Goal: Communication & Community: Ask a question

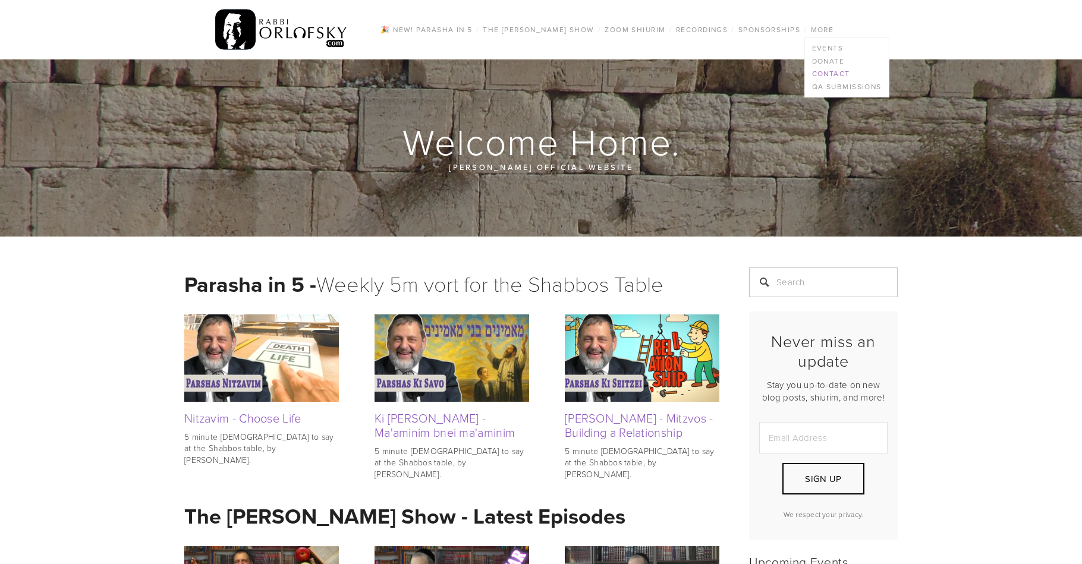
click at [832, 74] on link "Contact" at bounding box center [847, 73] width 84 height 13
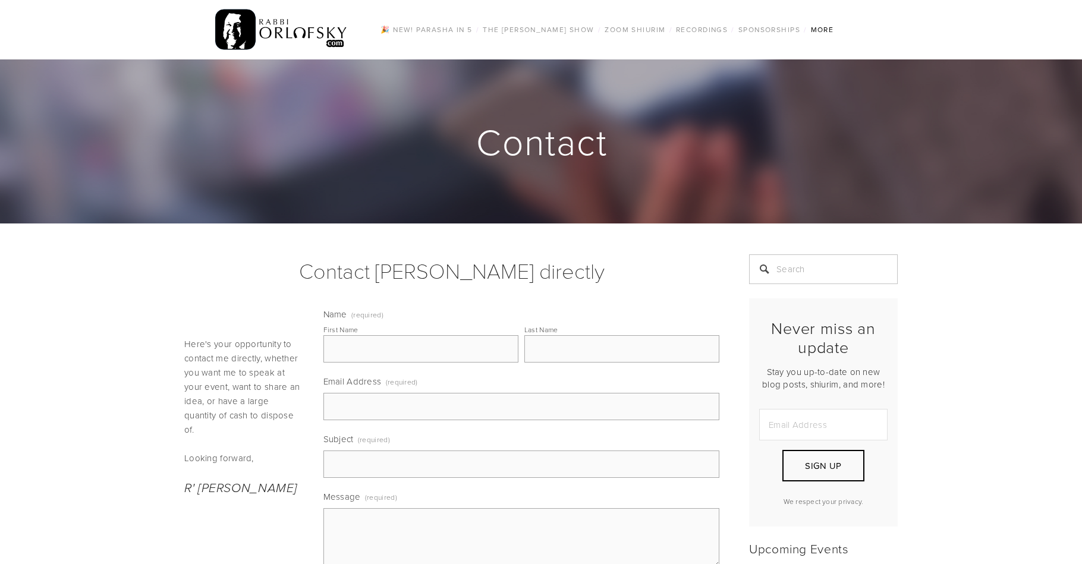
click at [403, 516] on textarea "Message (required)" at bounding box center [522, 538] width 397 height 59
paste textarea "Shalom Rabbi, I am the author of "ESSENTIAL TORAH WORDS, NAMES, AND PHRASES," a…"
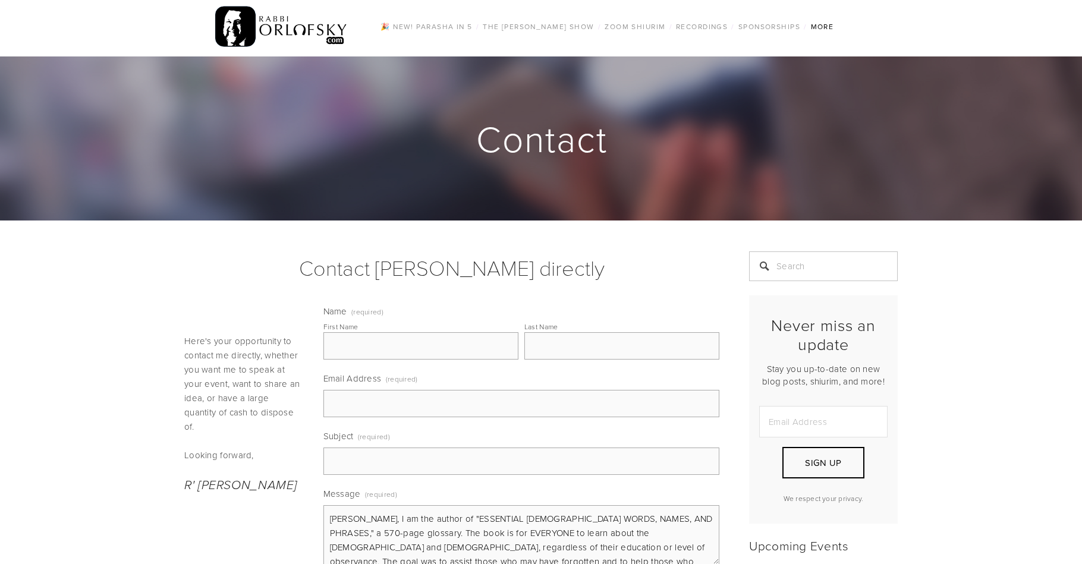
click at [385, 523] on textarea "Shalom Rabbi, I am the author of "ESSENTIAL TORAH WORDS, NAMES, AND PHRASES," a…" at bounding box center [522, 535] width 397 height 59
type textarea "Shalom Rabbi Orlofsky, I am the author of "ESSENTIAL TORAH WORDS, NAMES, AND PH…"
click at [362, 468] on input "Subject (required)" at bounding box center [522, 461] width 397 height 27
type input "Please purchase my new book"
click at [350, 416] on input "Email Address (required)" at bounding box center [522, 403] width 397 height 27
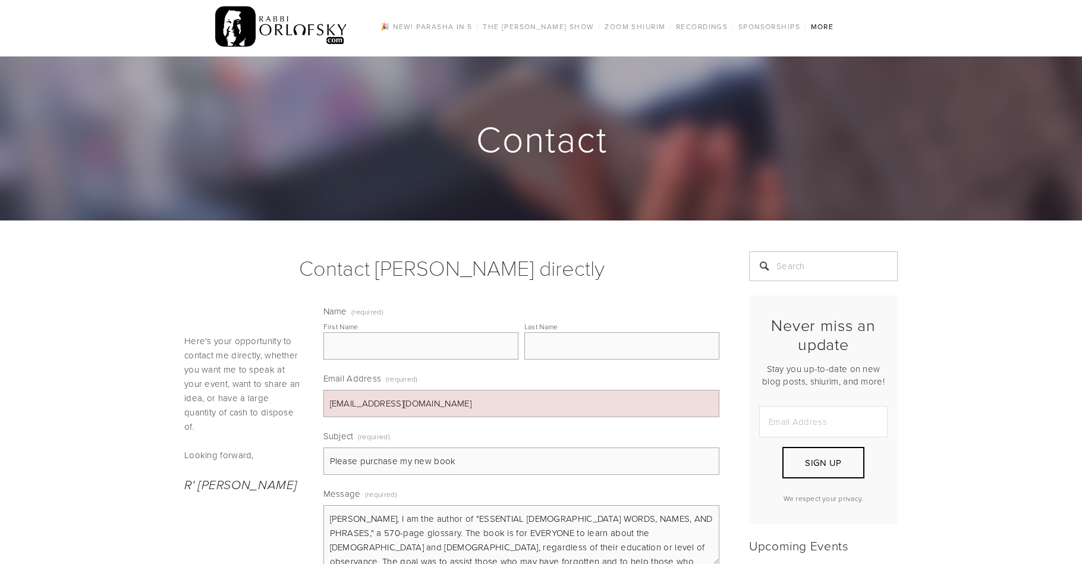
type input "tentimeschai@gmail.com"
click at [338, 344] on input "First Name" at bounding box center [421, 345] width 195 height 27
type input "Michael"
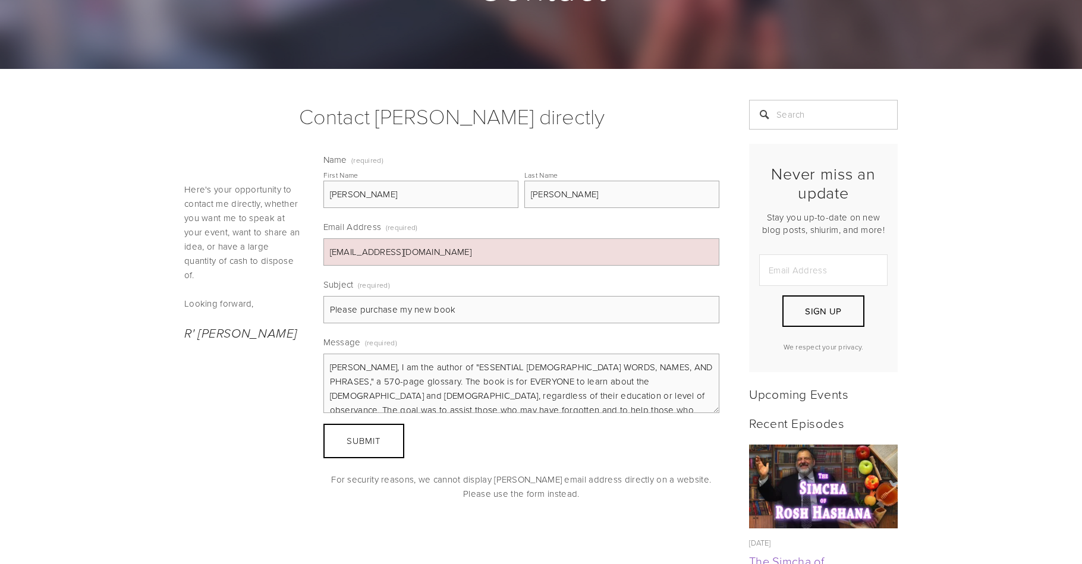
scroll to position [266, 0]
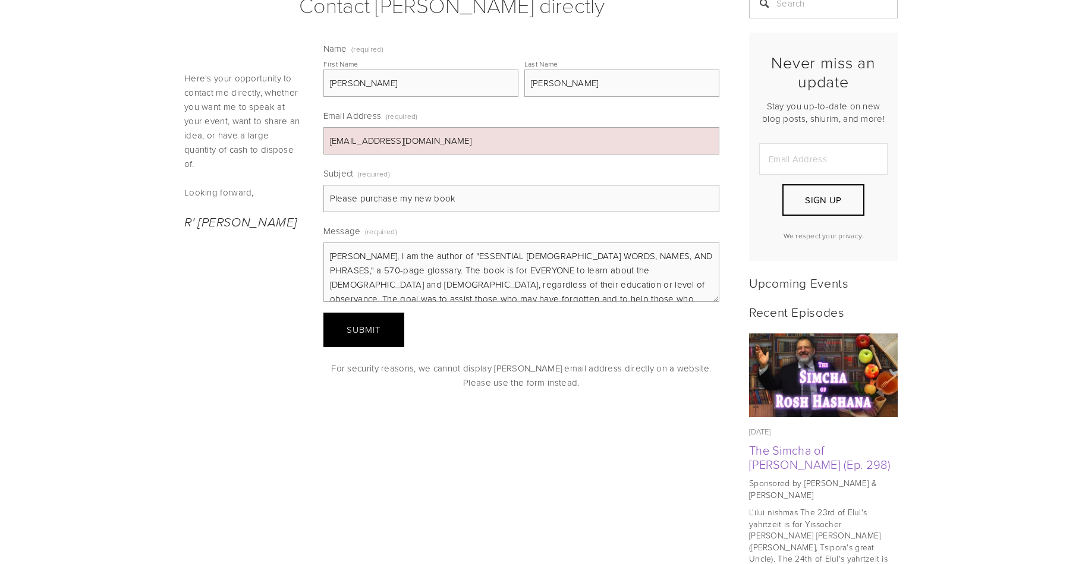
type input "Weinstein"
click at [383, 329] on button "Submit Submit" at bounding box center [364, 330] width 81 height 34
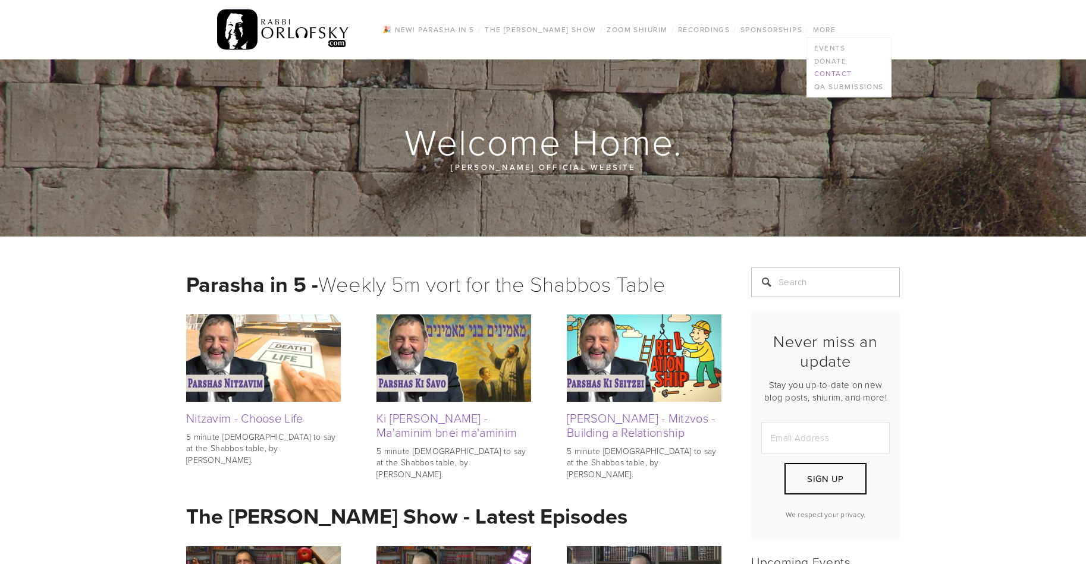
click at [838, 72] on link "Contact" at bounding box center [849, 73] width 84 height 13
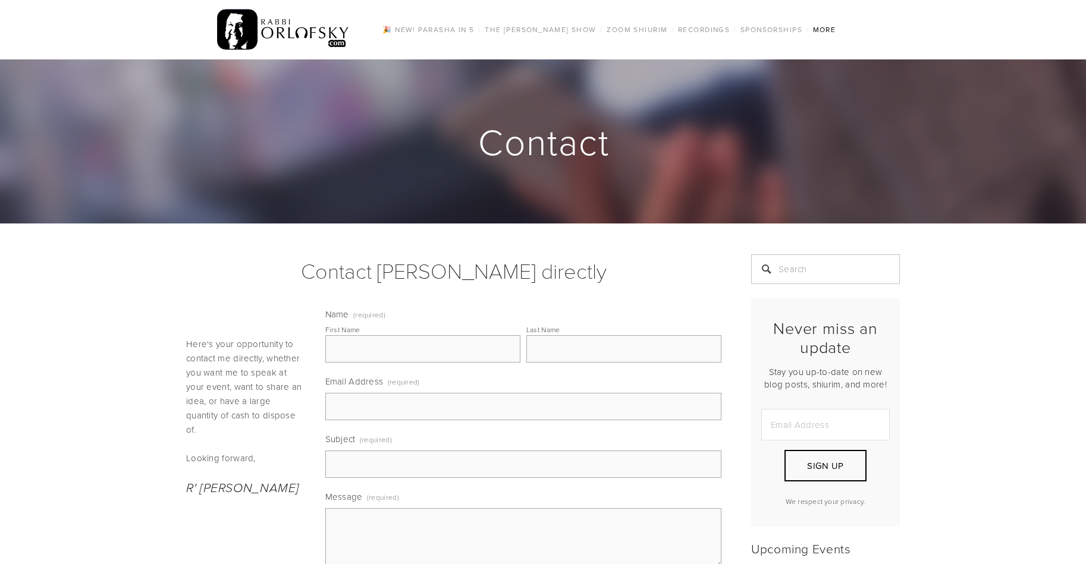
click at [363, 519] on textarea "Message (required)" at bounding box center [523, 538] width 397 height 59
paste textarea "Shalom Rabbi, I am the author of "ESSENTIAL TORAH WORDS, NAMES, AND PHRASES," a…"
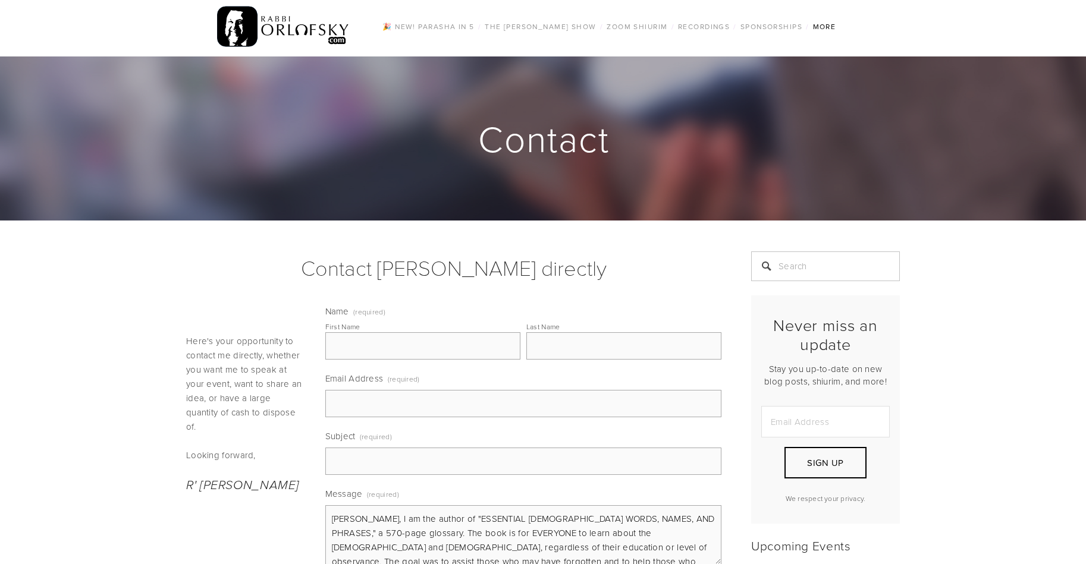
click at [385, 519] on textarea "Shalom Rabbi, I am the author of "ESSENTIAL TORAH WORDS, NAMES, AND PHRASES," a…" at bounding box center [523, 535] width 397 height 59
click at [387, 525] on textarea "Shalom Rabbi, I am the author of "ESSENTIAL TORAH WORDS, NAMES, AND PHRASES," a…" at bounding box center [523, 535] width 397 height 59
type textarea "Shalom Rabbi Orlofsky, I am the author of "ESSENTIAL TORAH WORDS, NAMES, AND PH…"
click at [360, 463] on input "Subject (required)" at bounding box center [523, 461] width 397 height 27
type input "My ESSENTIAL book FOR EVERYONE"
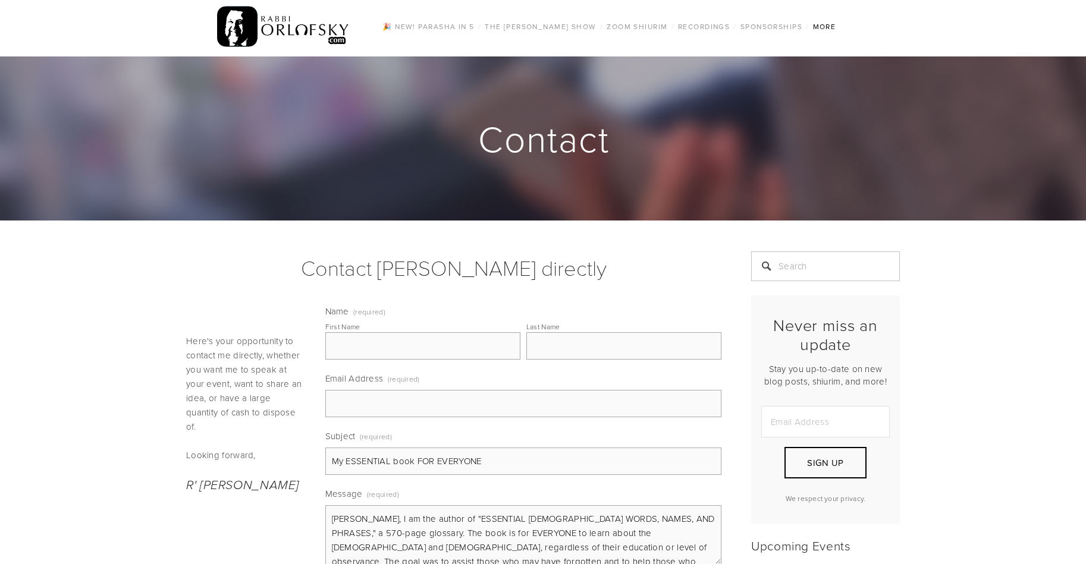
click at [349, 402] on input "Email Address (required)" at bounding box center [523, 403] width 397 height 27
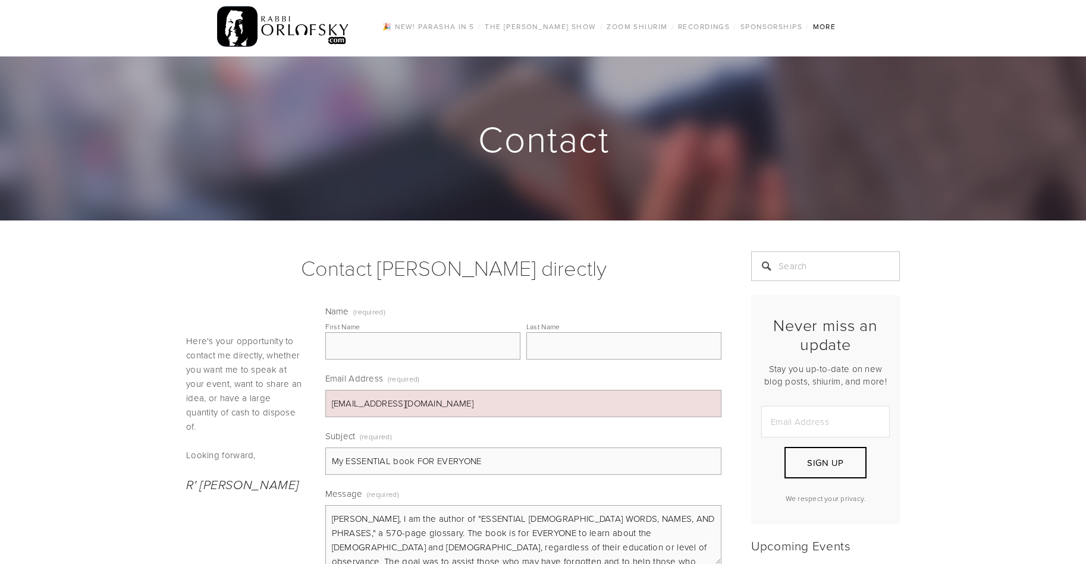
type input "tentimeschai@gmail.com"
click at [412, 339] on input "First Name" at bounding box center [422, 345] width 195 height 27
type input "Michael"
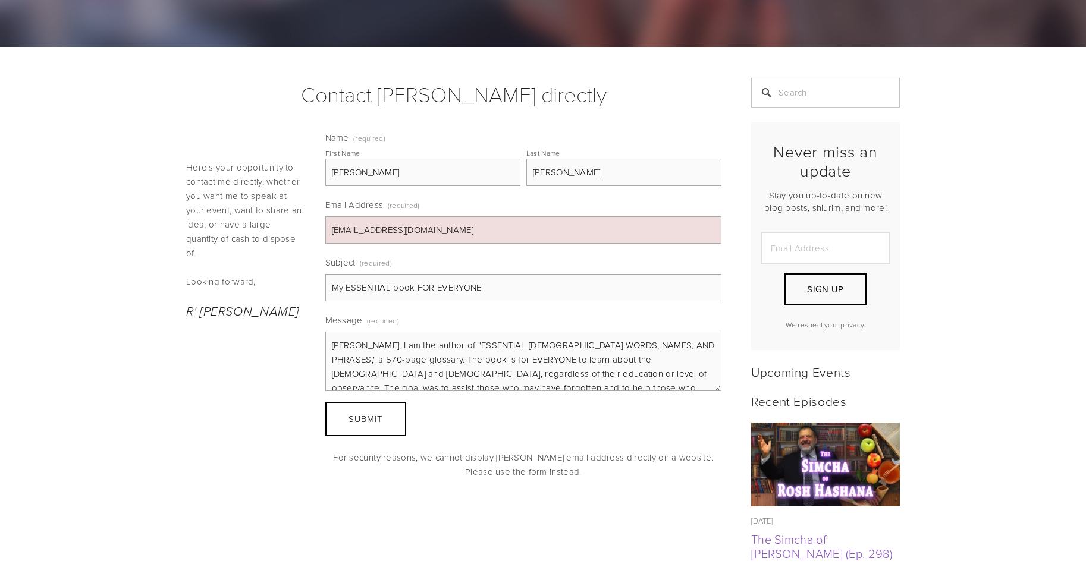
scroll to position [184, 0]
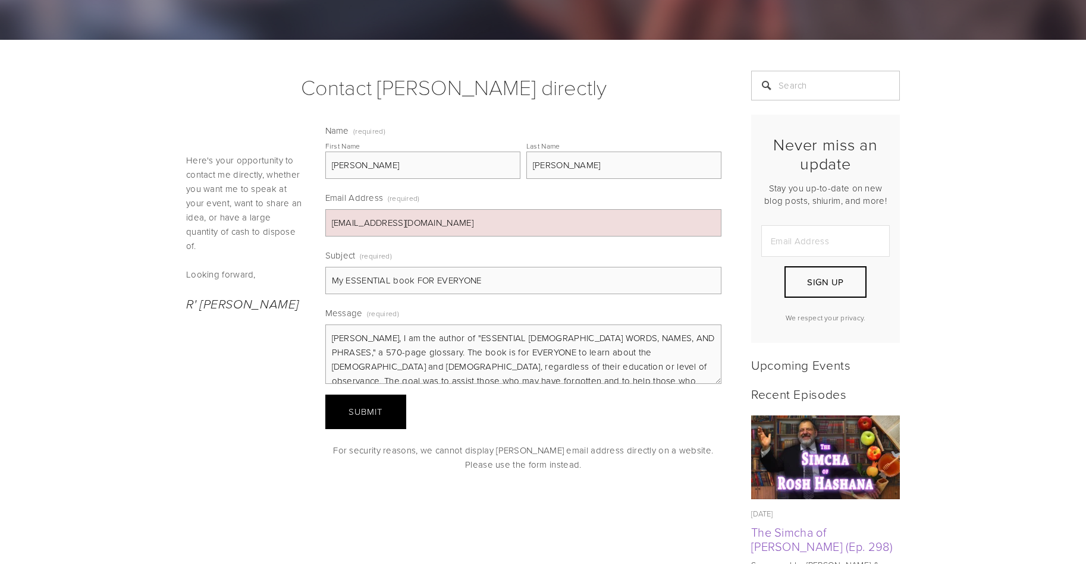
type input "Weinstein"
click at [378, 415] on span "Submit" at bounding box center [366, 412] width 34 height 12
